Goal: Information Seeking & Learning: Learn about a topic

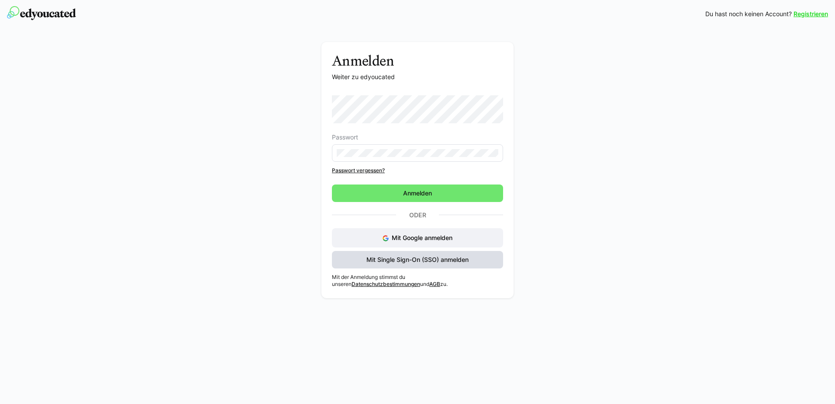
click at [477, 263] on span "Mit Single Sign-On (SSO) anmelden" at bounding box center [417, 259] width 171 height 17
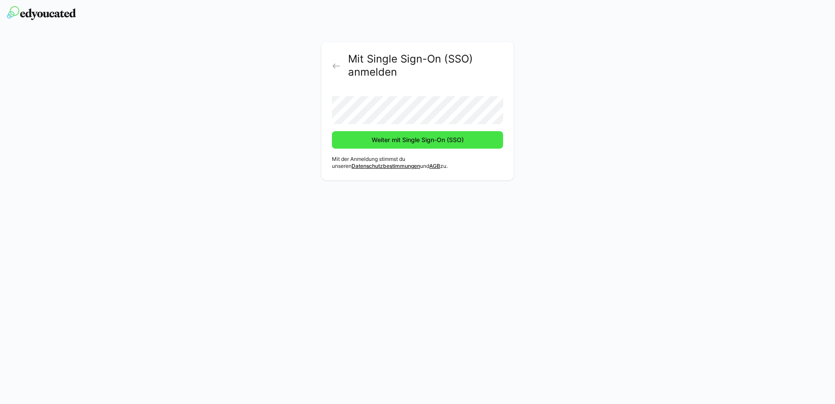
click at [421, 142] on span "Weiter mit Single Sign-On (SSO)" at bounding box center [418, 139] width 95 height 9
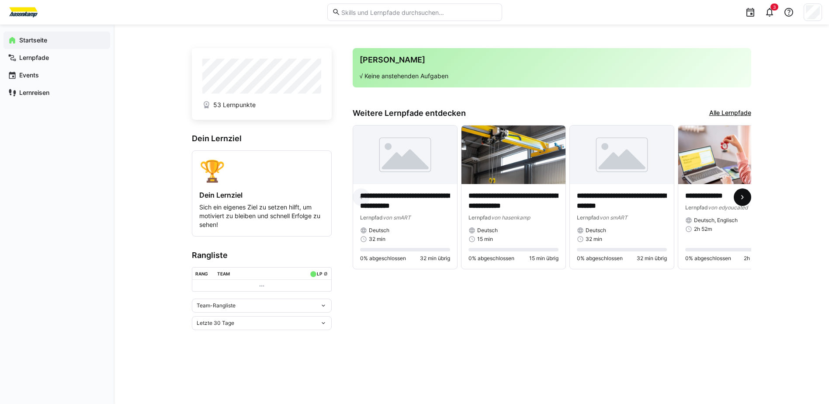
click at [743, 197] on eds-icon at bounding box center [742, 197] width 9 height 9
click at [0, 0] on app-navigation-label "Lernpfade" at bounding box center [0, 0] width 0 height 0
